Goal: Navigation & Orientation: Find specific page/section

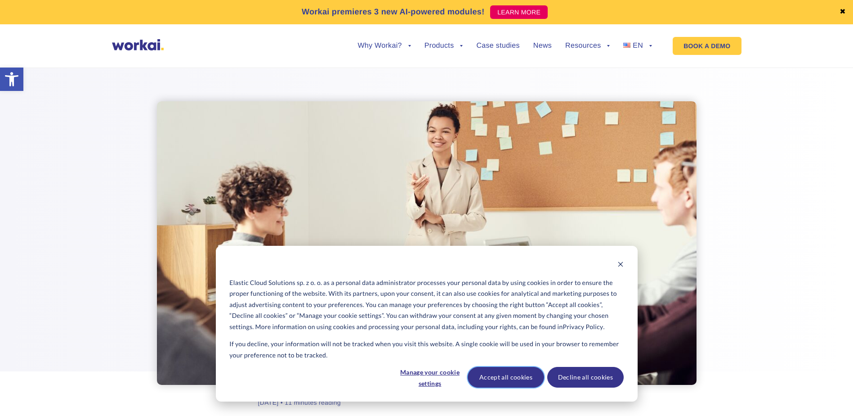
drag, startPoint x: 531, startPoint y: 376, endPoint x: 590, endPoint y: 355, distance: 61.9
click at [531, 375] on button "Accept all cookies" at bounding box center [506, 377] width 76 height 21
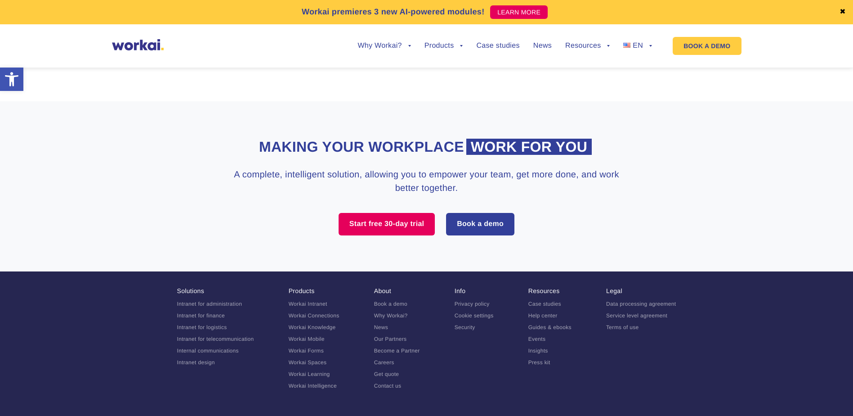
scroll to position [4729, 0]
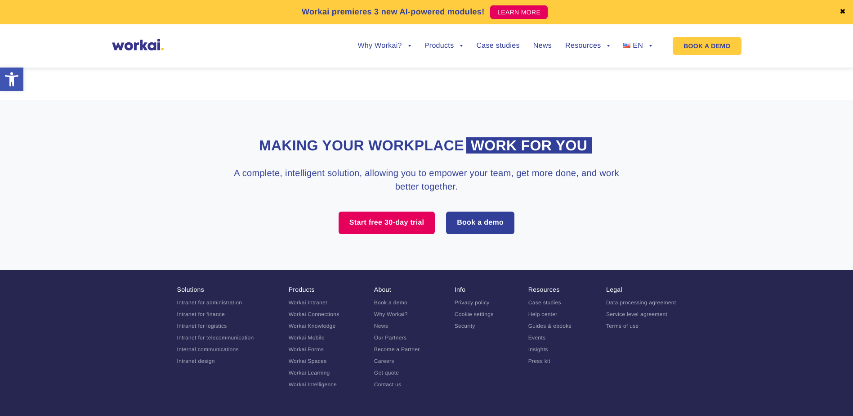
click at [388, 358] on link "Careers" at bounding box center [384, 361] width 20 height 6
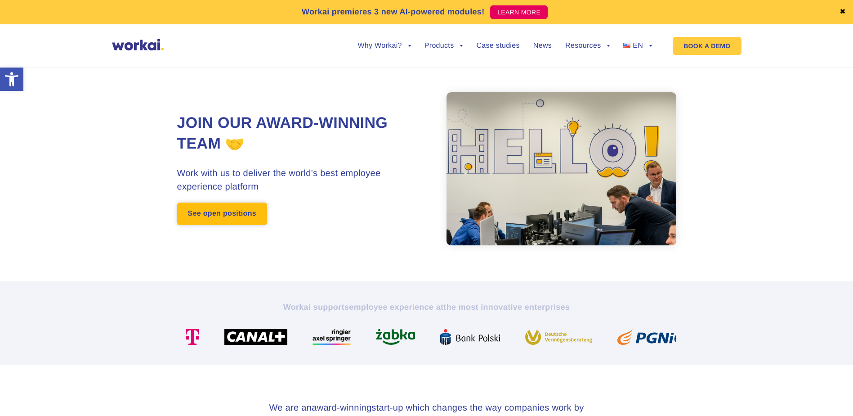
click at [204, 211] on link "See open positions" at bounding box center [222, 213] width 90 height 22
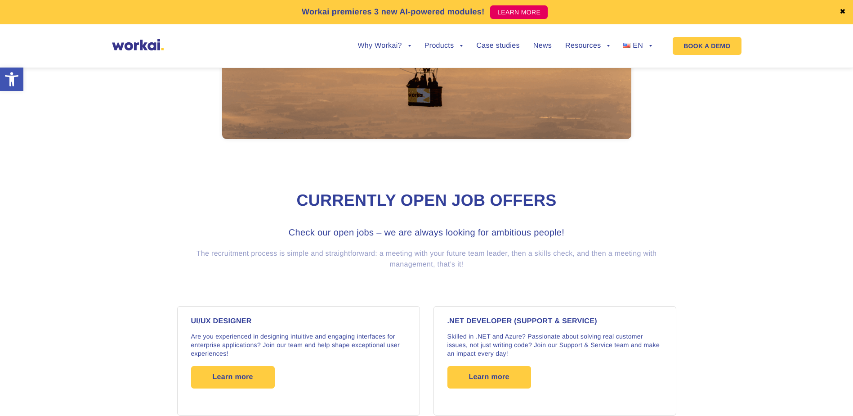
scroll to position [494, 0]
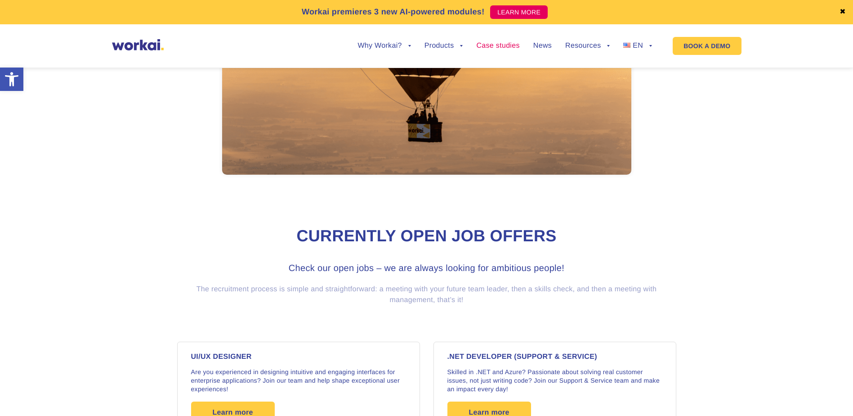
click at [495, 43] on link "Case studies" at bounding box center [497, 45] width 43 height 7
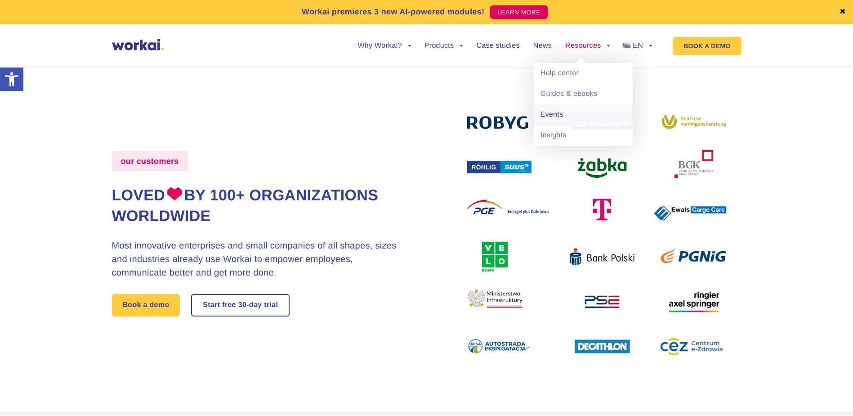
click at [546, 116] on link "Events" at bounding box center [583, 114] width 99 height 21
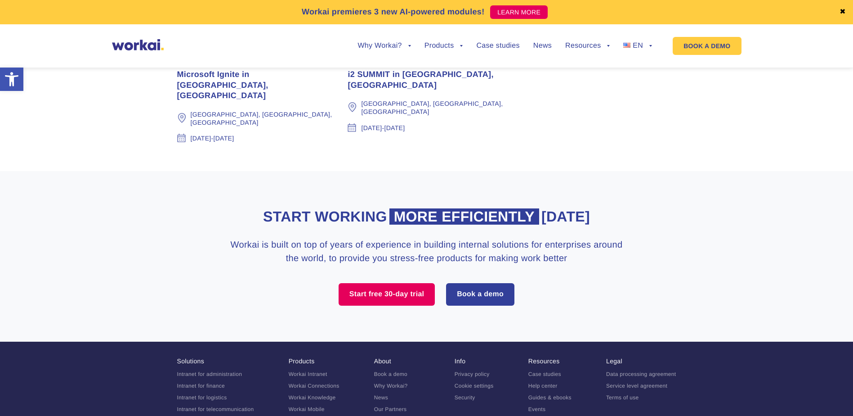
scroll to position [2216, 0]
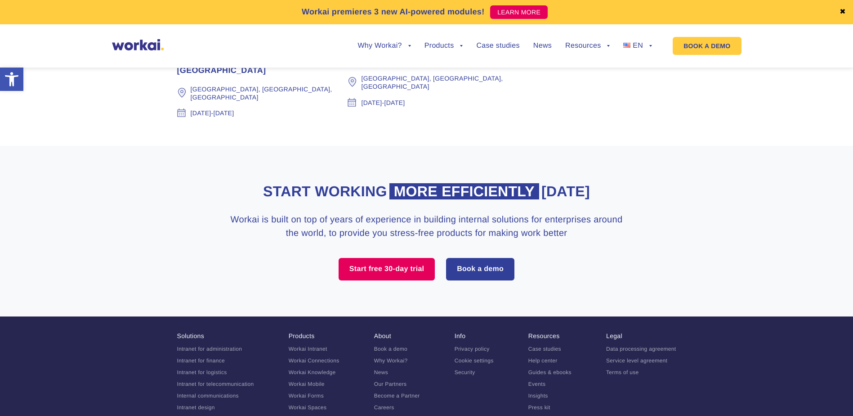
click at [385, 404] on link "Careers" at bounding box center [384, 407] width 20 height 6
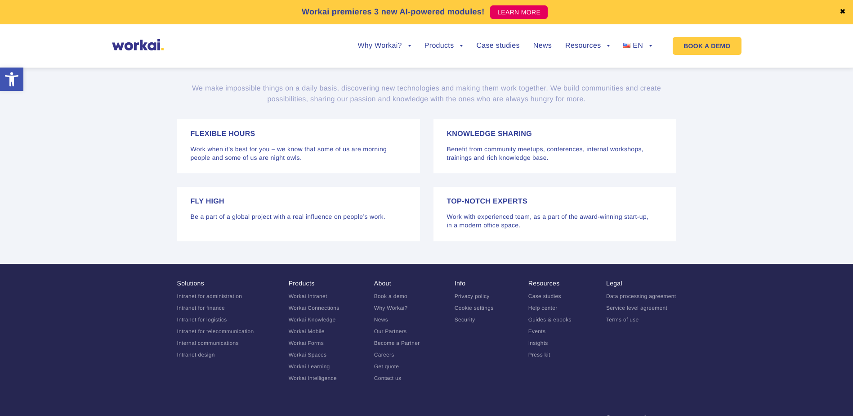
scroll to position [1877, 0]
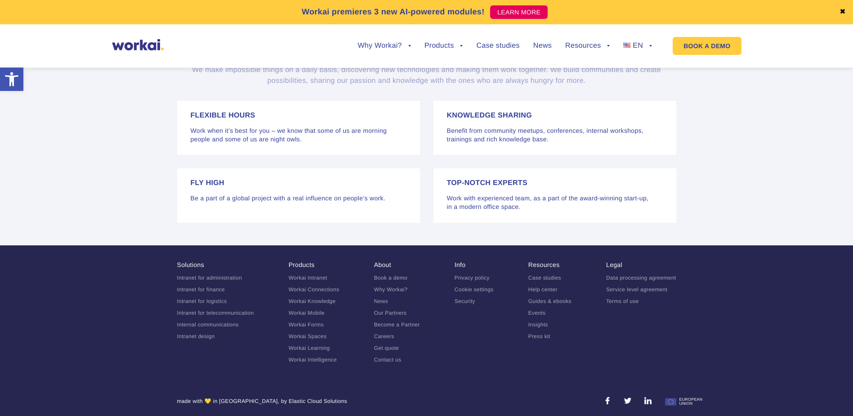
click at [538, 333] on link "Press kit" at bounding box center [540, 336] width 22 height 6
click at [388, 356] on link "Contact us" at bounding box center [387, 359] width 27 height 6
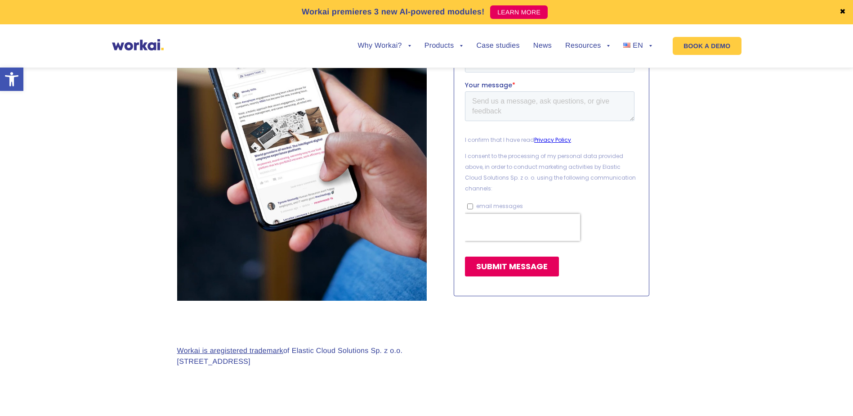
scroll to position [585, 0]
